Goal: Find specific page/section: Find specific page/section

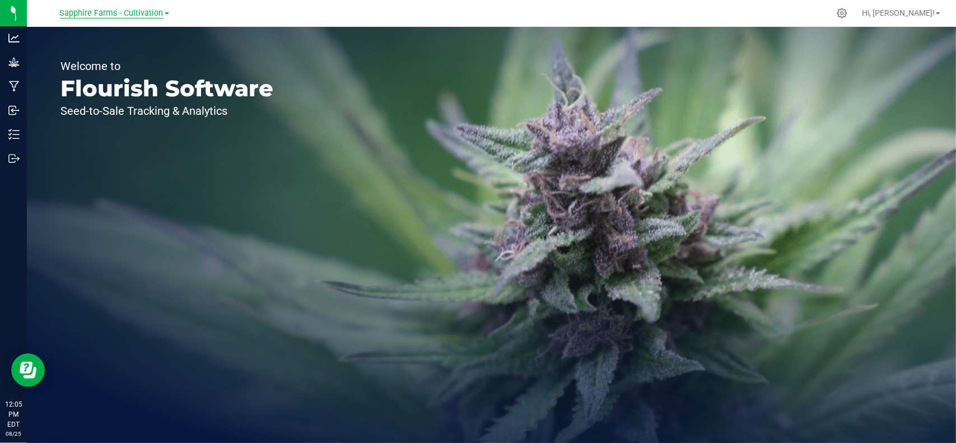
click at [115, 12] on span "Sapphire Farms - Cultivation" at bounding box center [112, 13] width 104 height 10
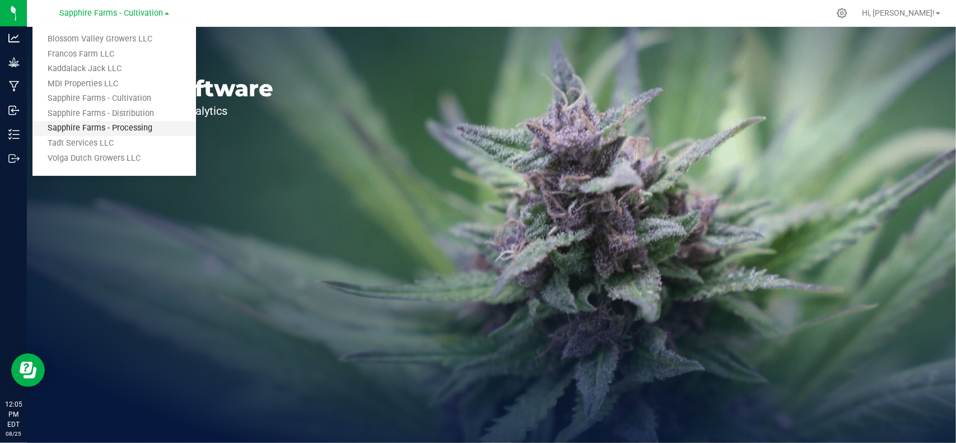
click at [121, 134] on link "Sapphire Farms - Processing" at bounding box center [113, 128] width 163 height 15
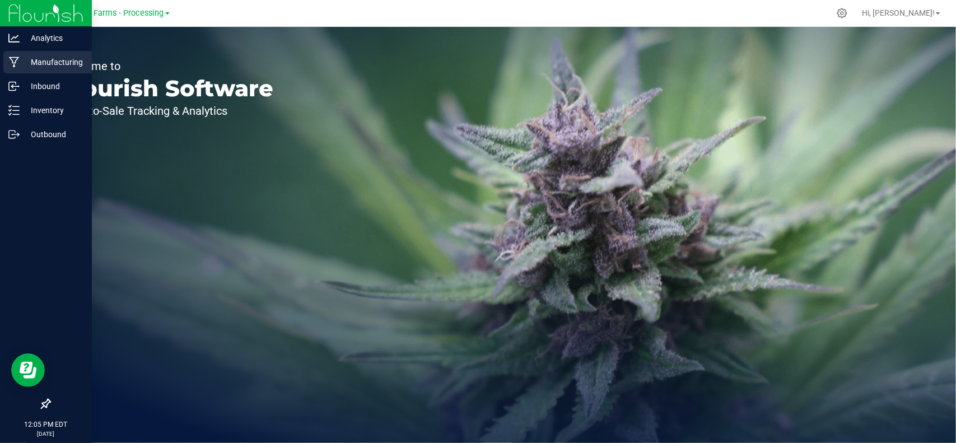
click at [54, 68] on p "Manufacturing" at bounding box center [53, 61] width 67 height 13
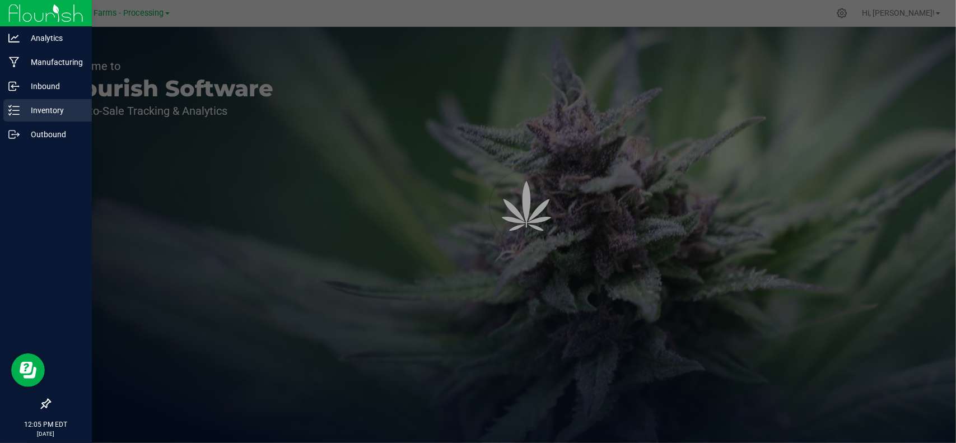
click at [55, 107] on p "Inventory" at bounding box center [53, 110] width 67 height 13
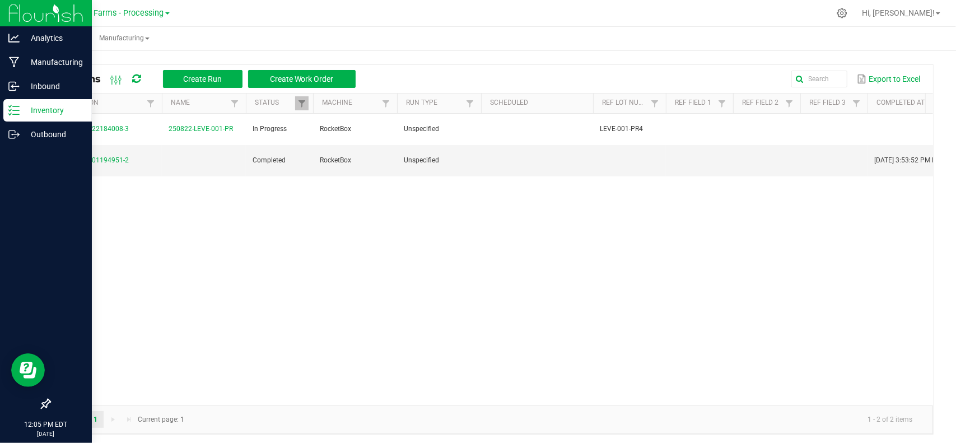
click at [52, 108] on p "Inventory" at bounding box center [53, 110] width 67 height 13
click at [41, 84] on p "Inbound" at bounding box center [53, 85] width 67 height 13
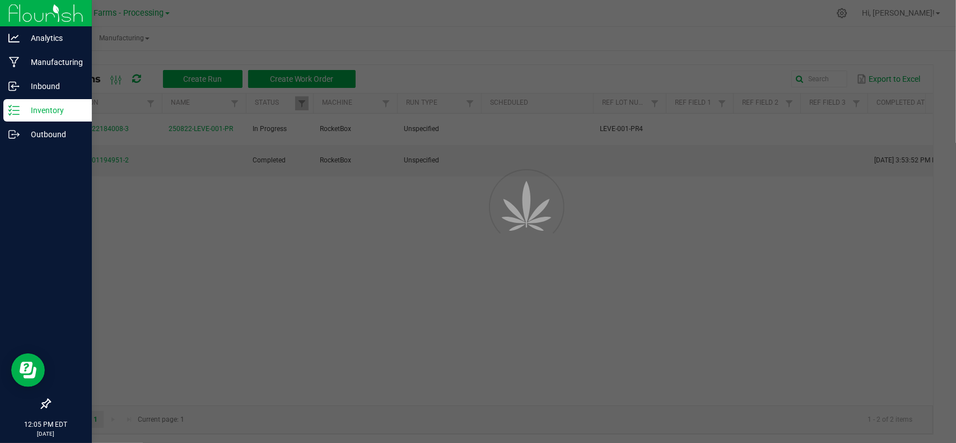
click at [41, 104] on p "Inventory" at bounding box center [53, 110] width 67 height 13
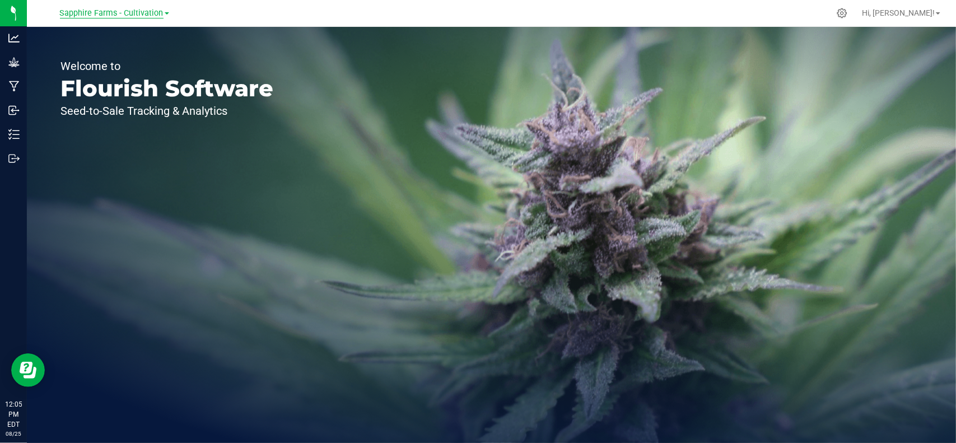
click at [147, 12] on span "Sapphire Farms - Cultivation" at bounding box center [112, 13] width 104 height 10
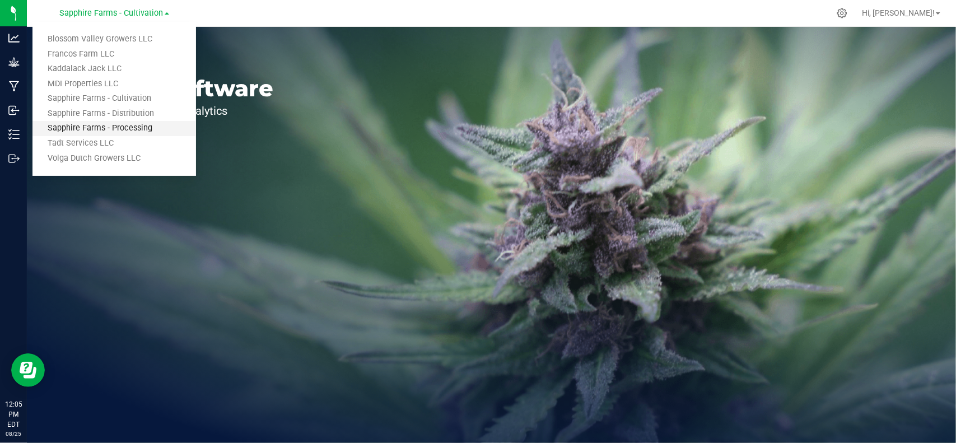
click at [146, 131] on link "Sapphire Farms - Processing" at bounding box center [113, 128] width 163 height 15
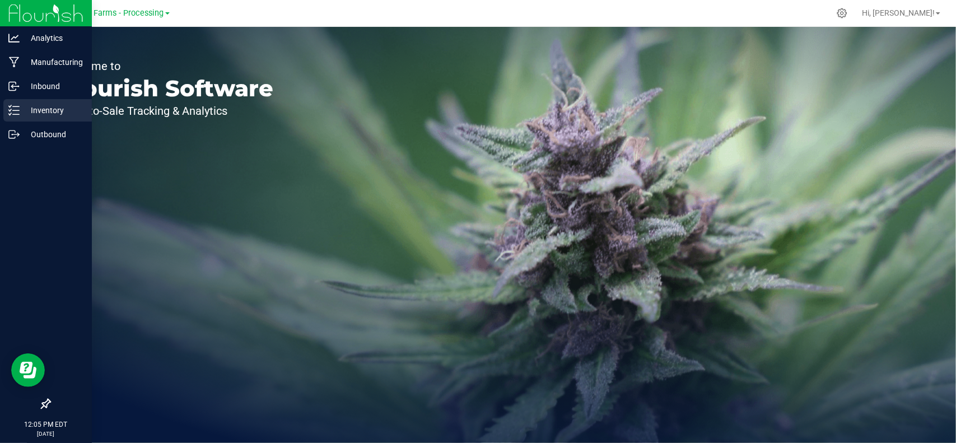
click at [55, 116] on p "Inventory" at bounding box center [53, 110] width 67 height 13
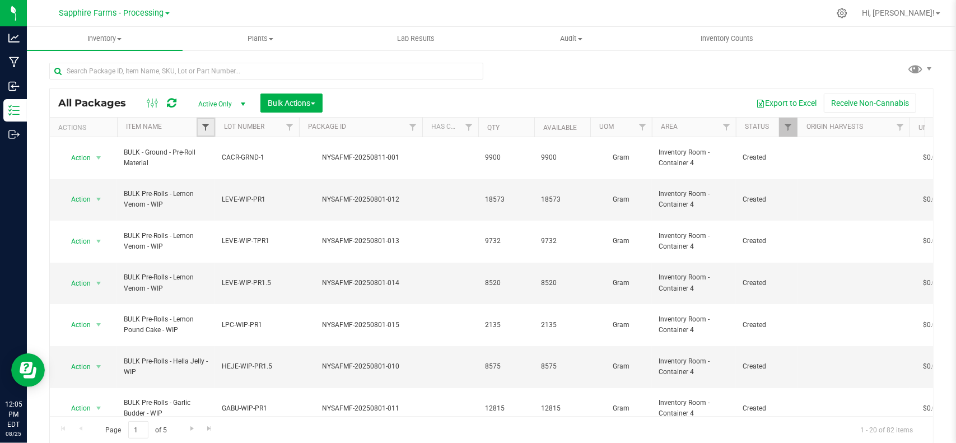
click at [203, 126] on span "Filter" at bounding box center [205, 127] width 9 height 9
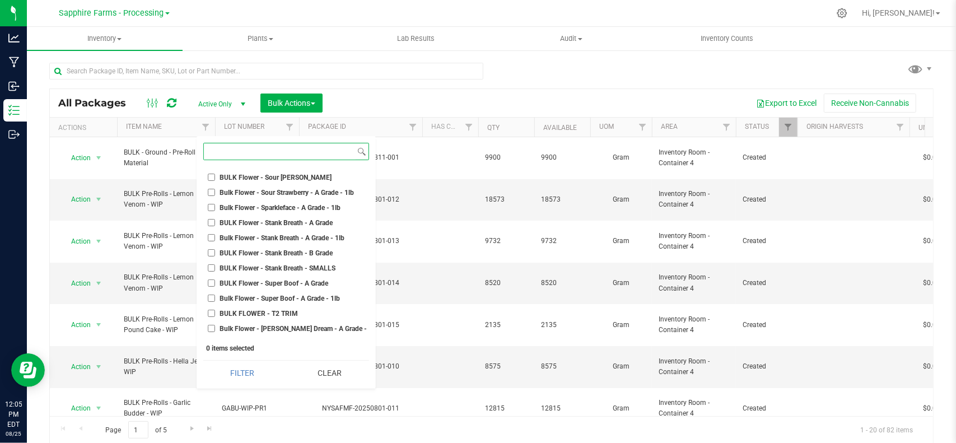
scroll to position [1288, 0]
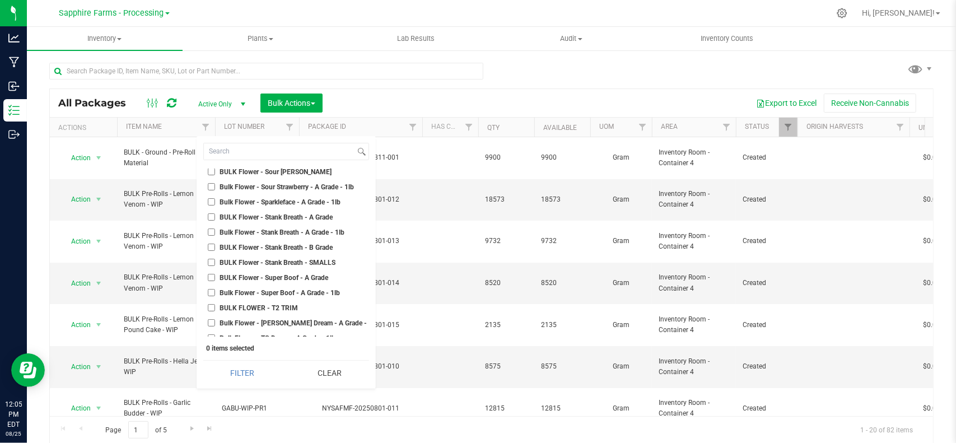
click at [258, 218] on span "BULK Flower - Stank Breath - A Grade" at bounding box center [276, 217] width 113 height 7
click at [215, 218] on input "BULK Flower - Stank Breath - A Grade" at bounding box center [211, 216] width 7 height 7
checkbox input "true"
click at [250, 362] on button "Filter" at bounding box center [242, 373] width 79 height 25
